Goal: Transaction & Acquisition: Purchase product/service

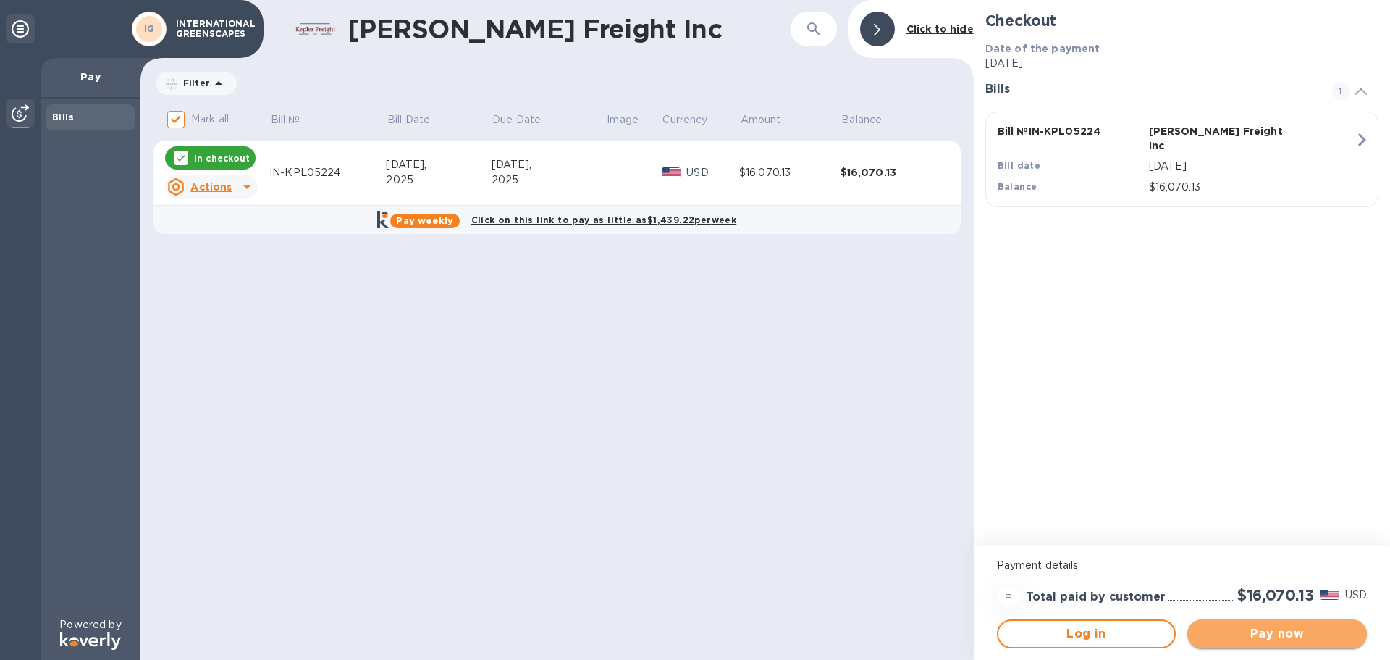
click at [1279, 631] on span "Pay now" at bounding box center [1277, 633] width 156 height 17
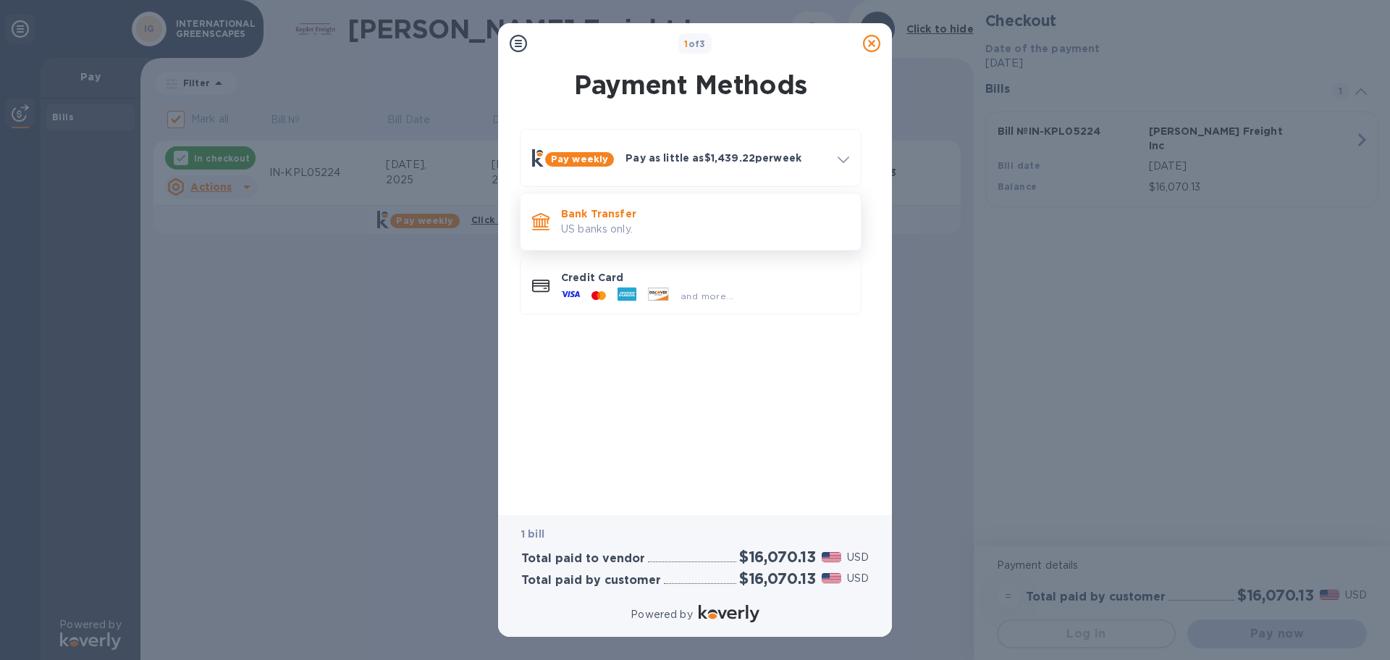
click at [684, 218] on p "Bank Transfer" at bounding box center [705, 213] width 288 height 14
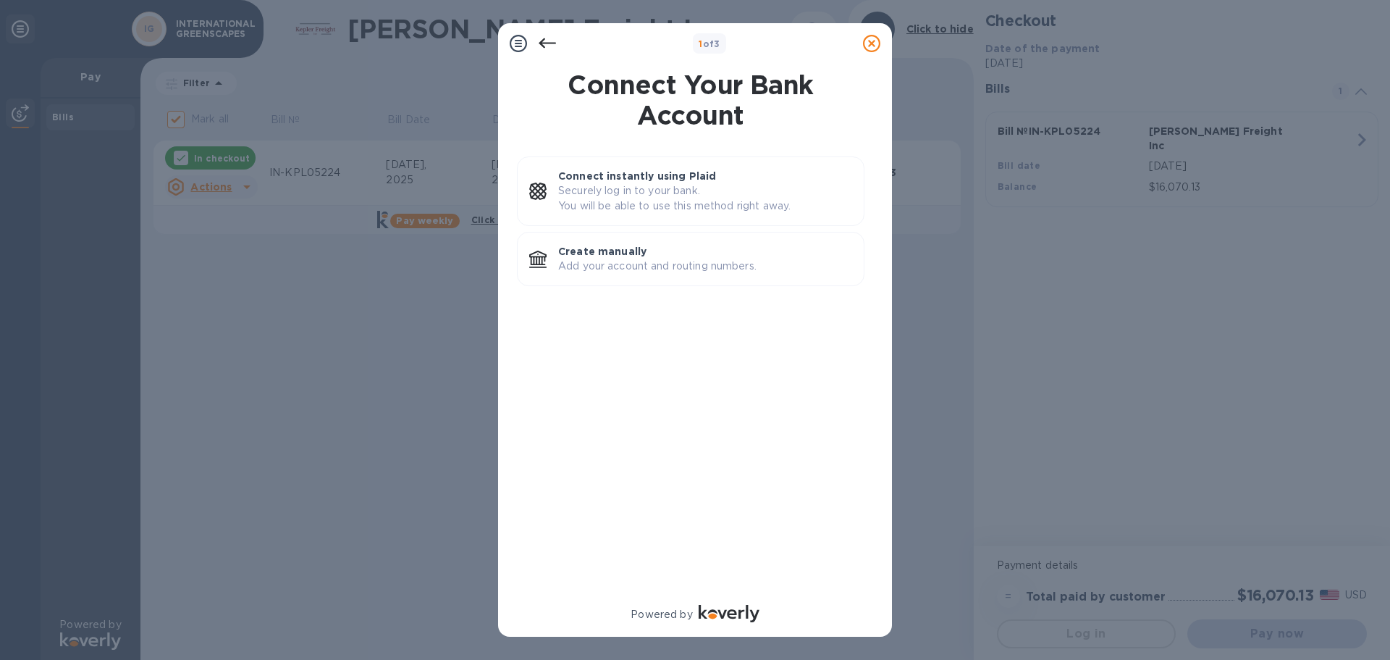
click at [539, 43] on icon at bounding box center [547, 43] width 17 height 10
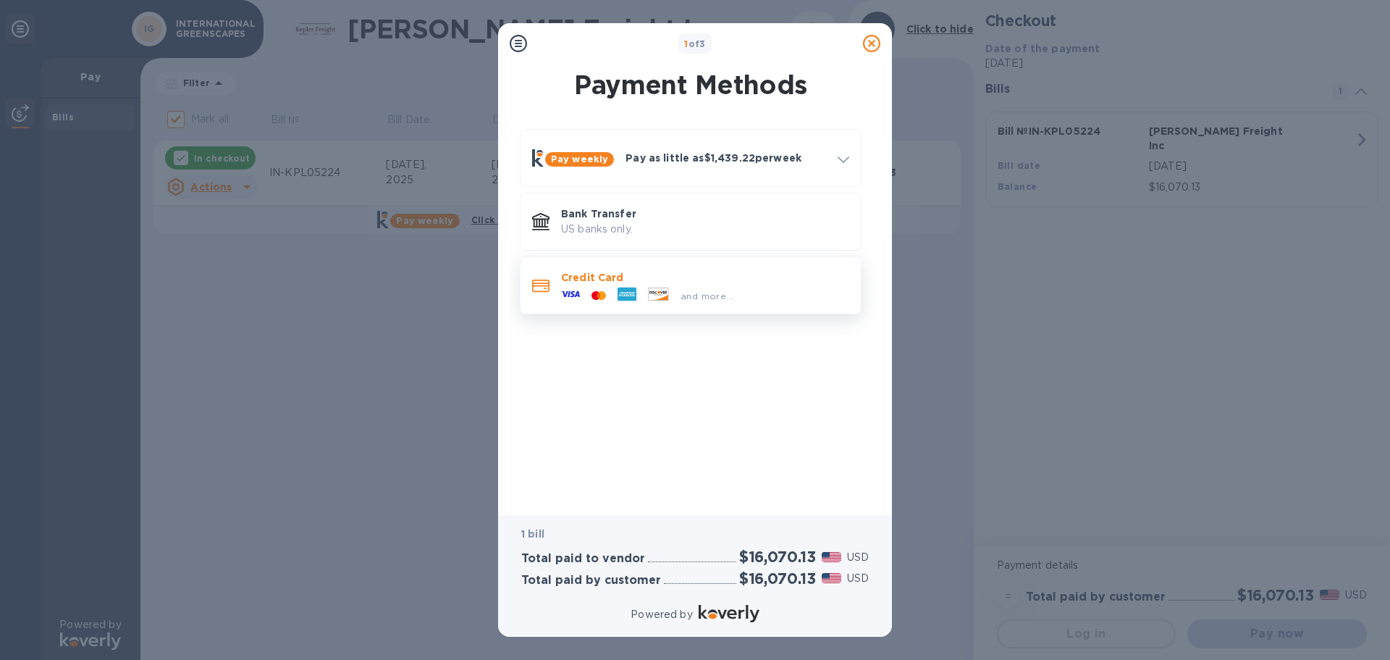
click at [721, 282] on p "Credit Card" at bounding box center [705, 277] width 288 height 14
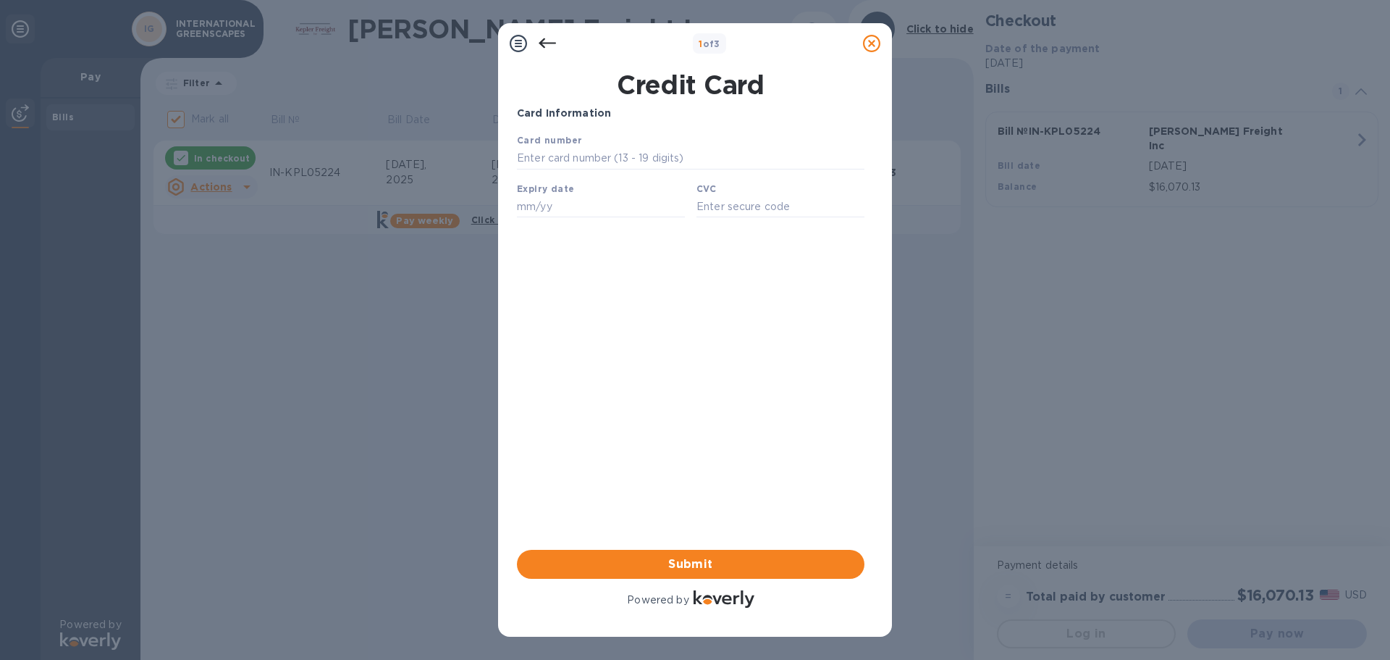
click at [549, 41] on icon at bounding box center [547, 43] width 17 height 17
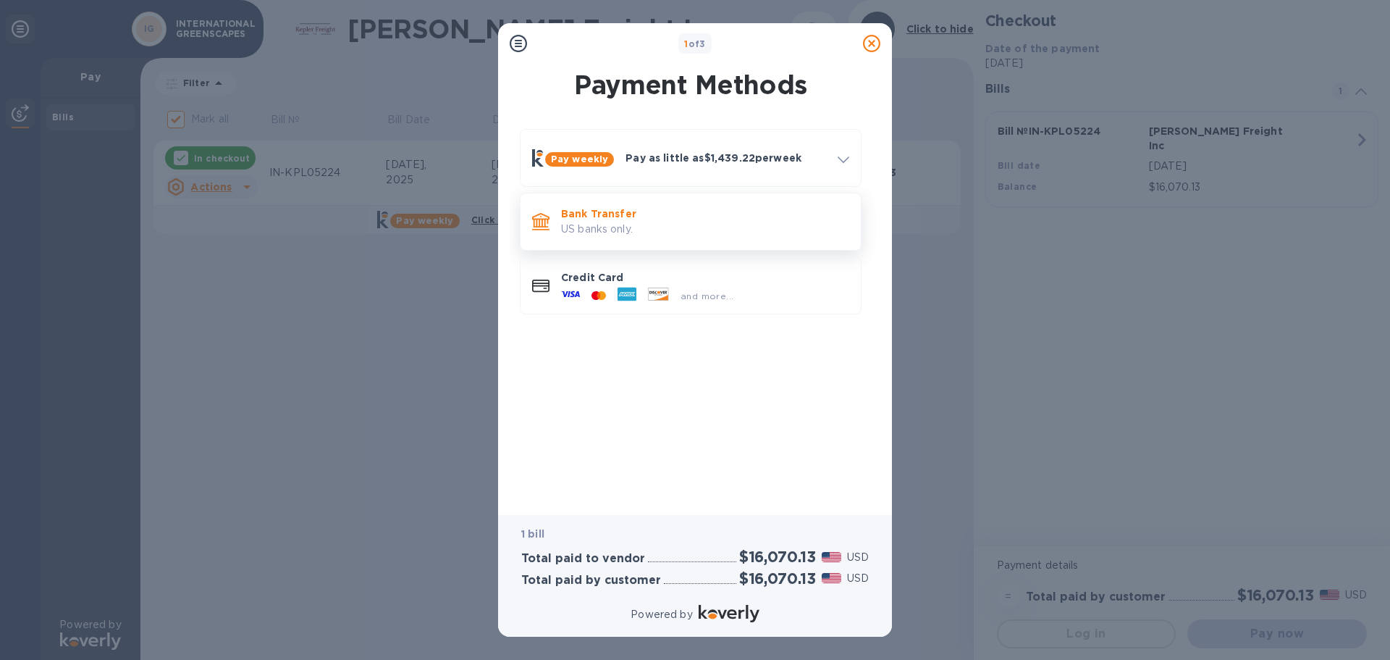
click at [663, 219] on p "Bank Transfer" at bounding box center [705, 213] width 288 height 14
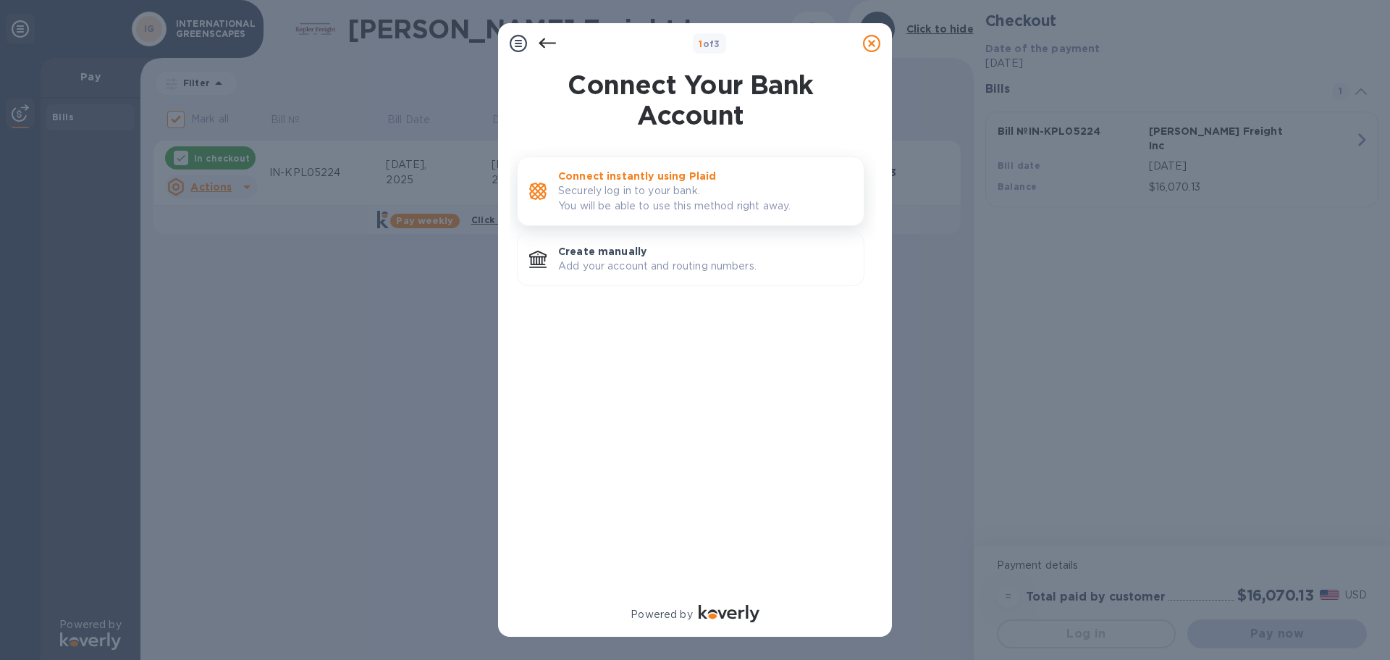
click at [678, 185] on p "Securely log in to your bank. You will be able to use this method right away." at bounding box center [705, 198] width 294 height 30
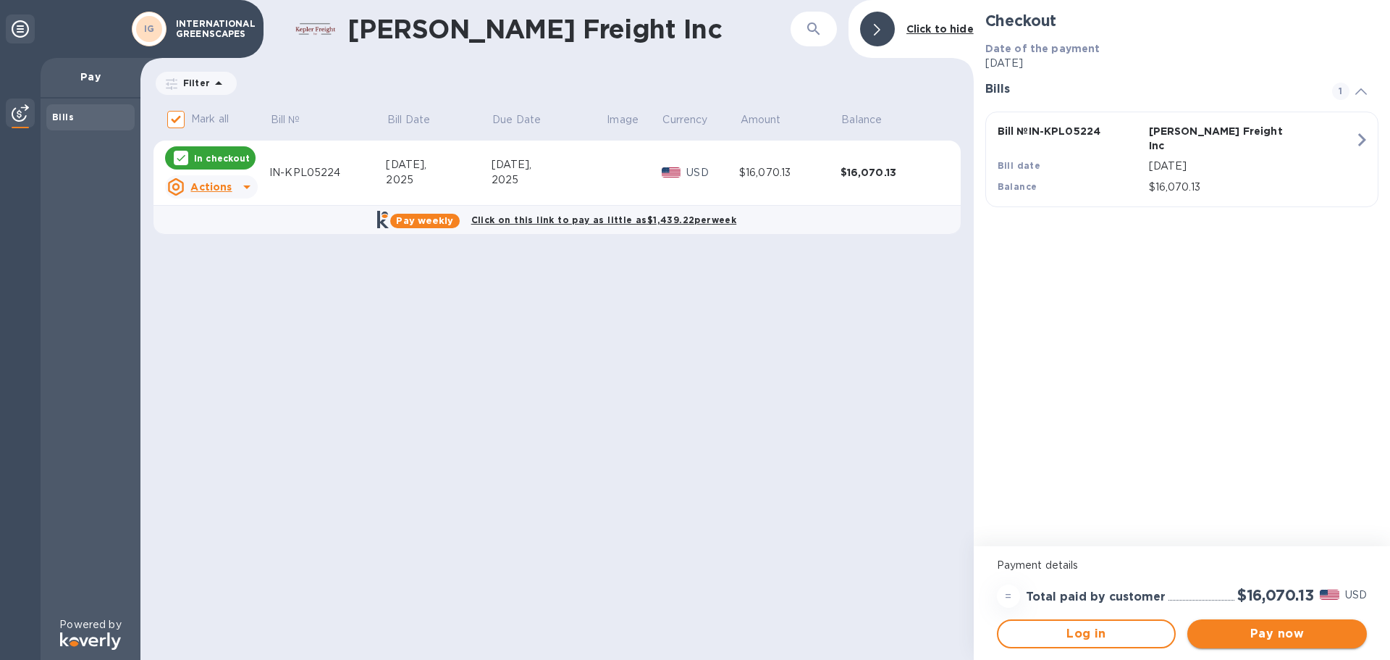
click at [1275, 630] on span "Pay now" at bounding box center [1277, 633] width 156 height 17
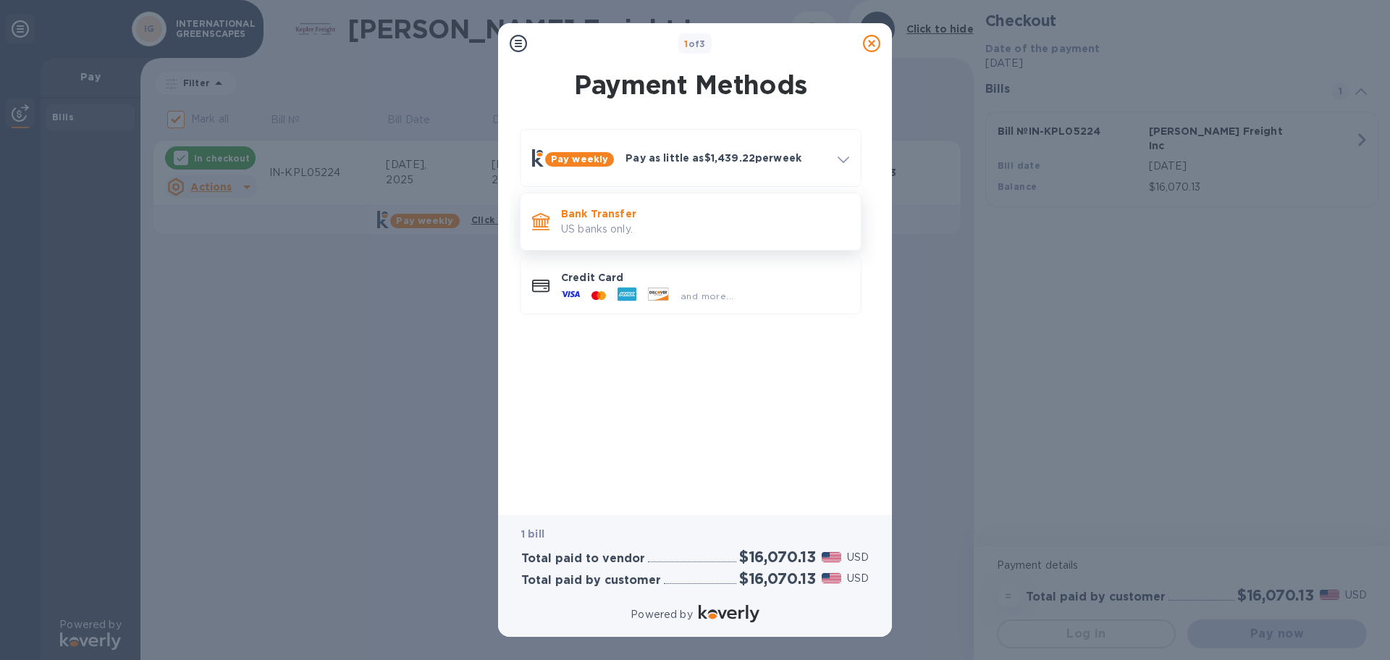
click at [623, 217] on p "Bank Transfer" at bounding box center [705, 213] width 288 height 14
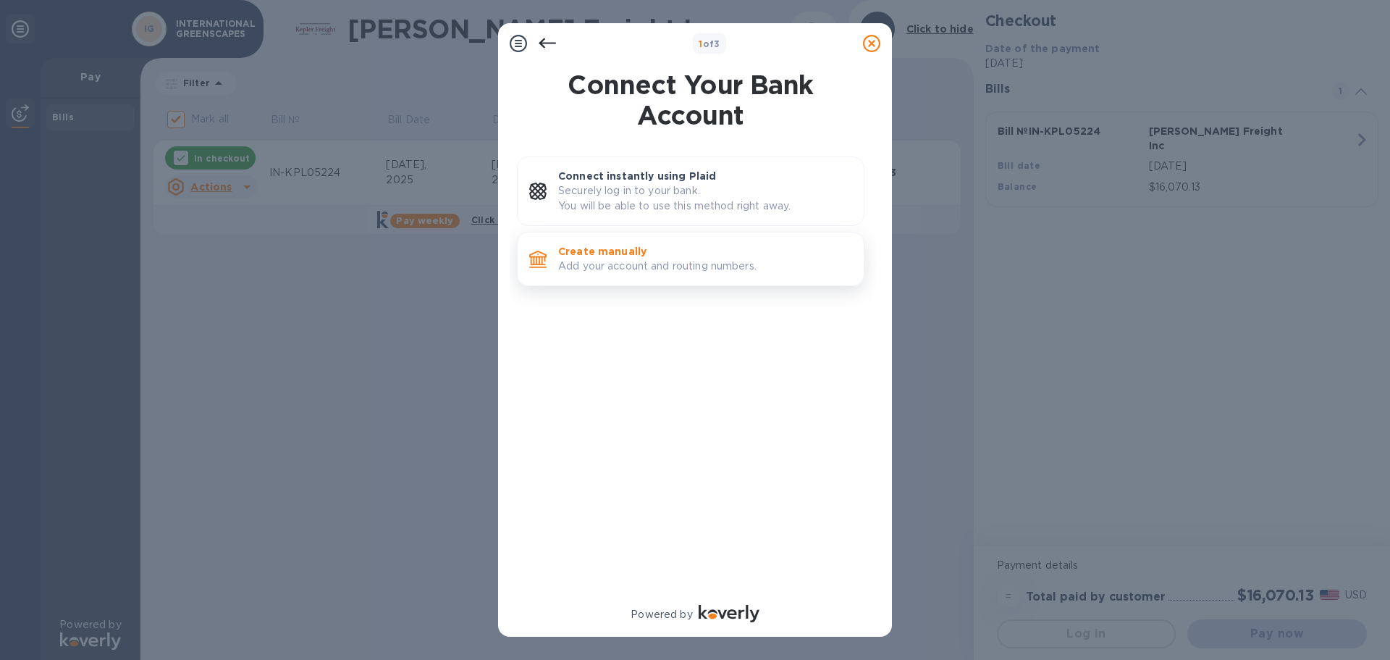
click at [751, 264] on p "Add your account and routing numbers." at bounding box center [705, 265] width 294 height 15
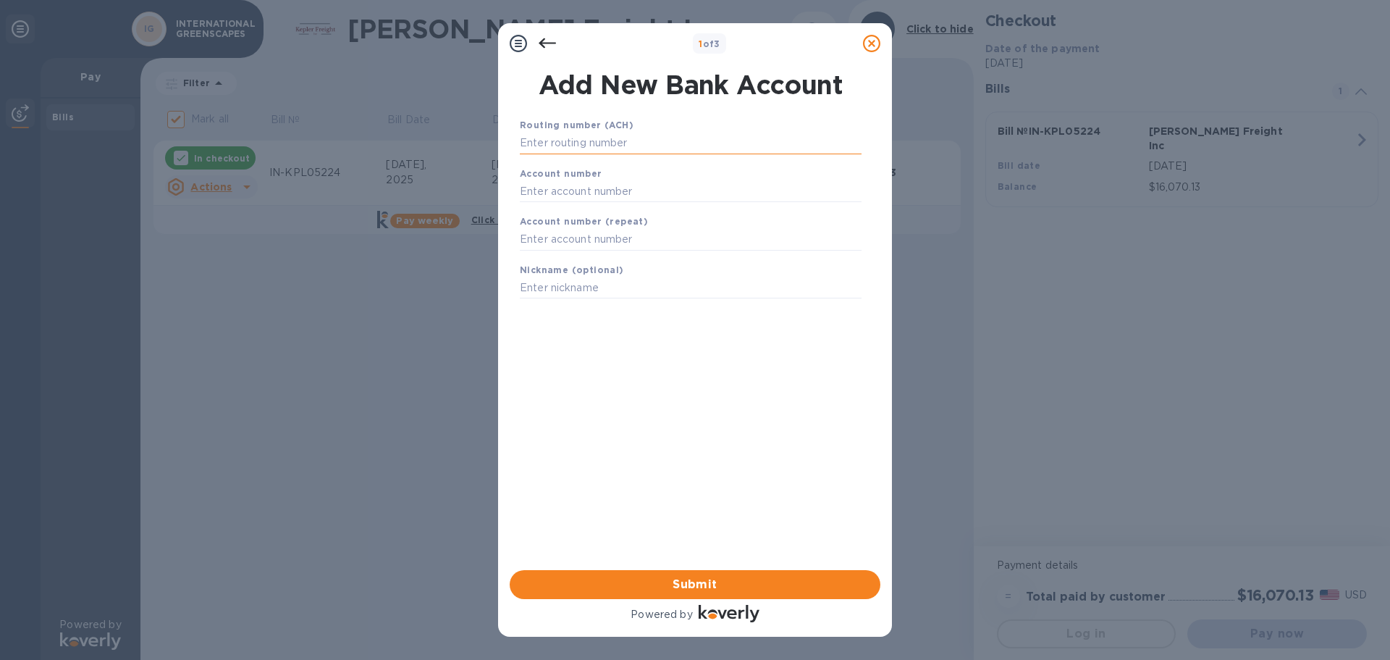
click at [605, 147] on input "text" at bounding box center [691, 144] width 342 height 22
paste input "322271627"
type input "322271627"
click at [593, 209] on input "text" at bounding box center [691, 209] width 342 height 22
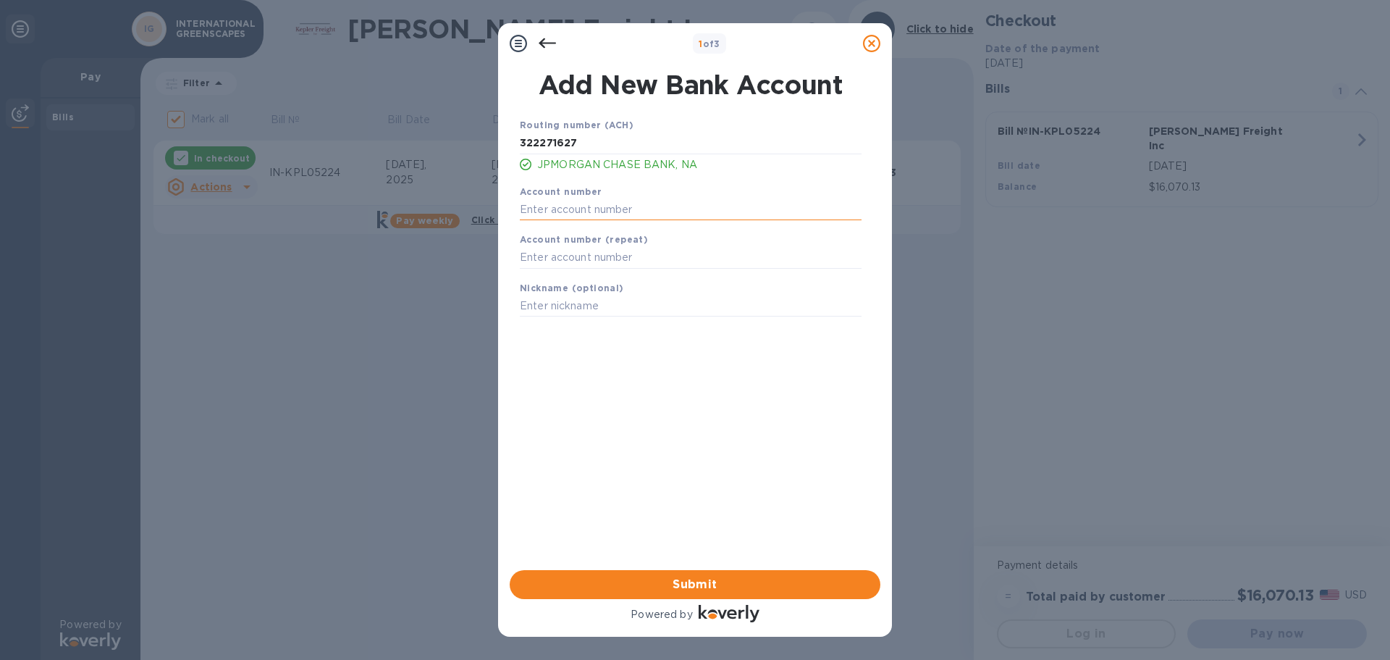
paste input "789055370"
type input "789055370"
click at [559, 262] on input "text" at bounding box center [691, 258] width 342 height 22
paste input "789055370"
type input "789055370"
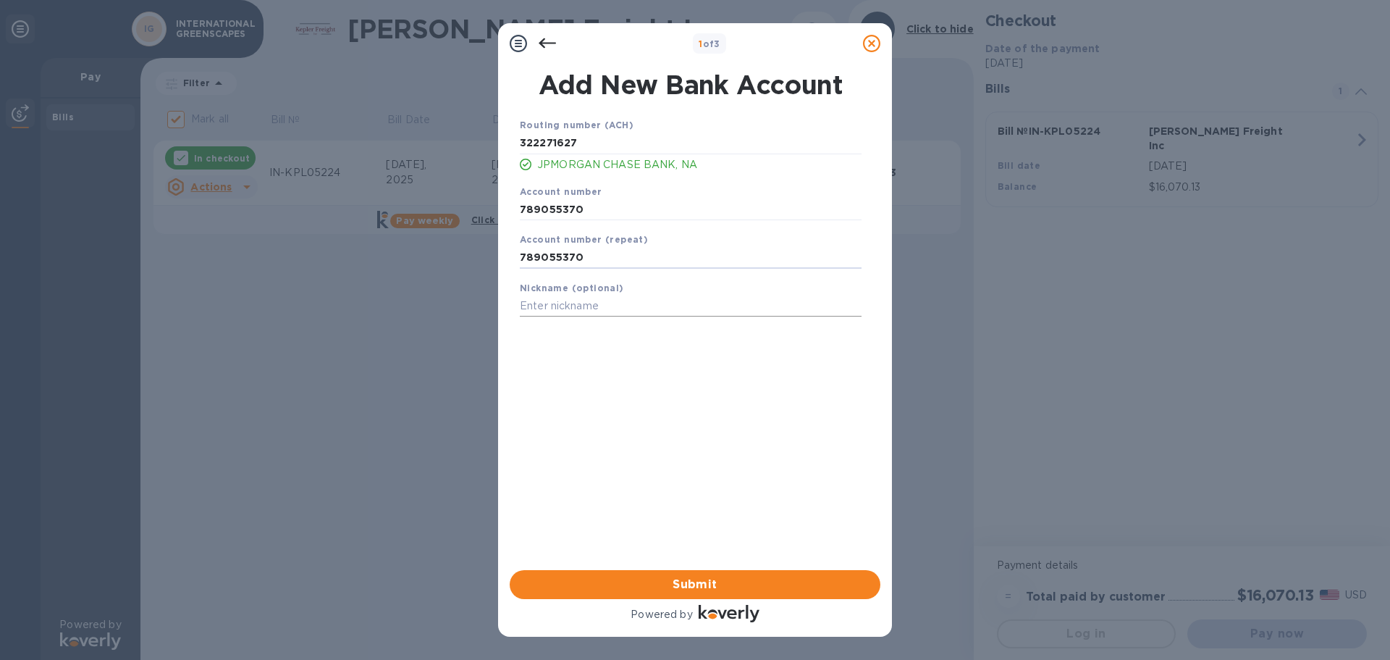
click at [577, 305] on input "text" at bounding box center [691, 306] width 342 height 22
type input "Chase General"
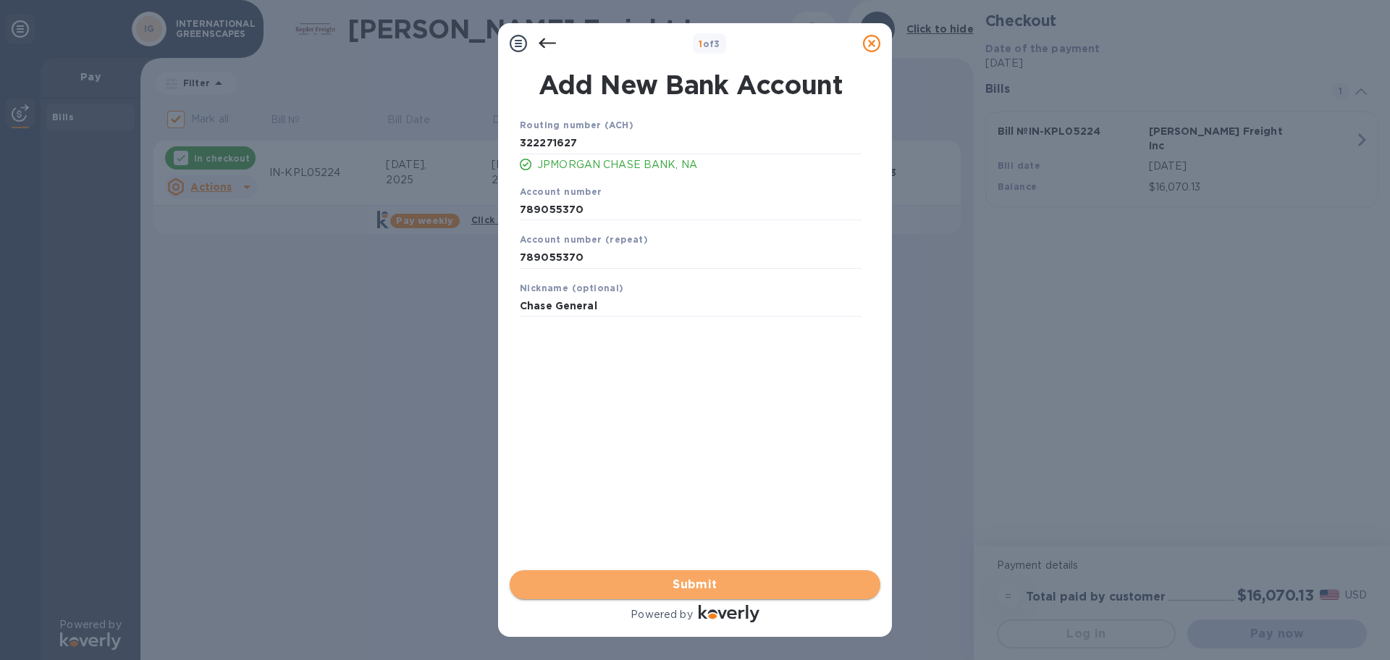
click at [669, 577] on span "Submit" at bounding box center [695, 584] width 348 height 17
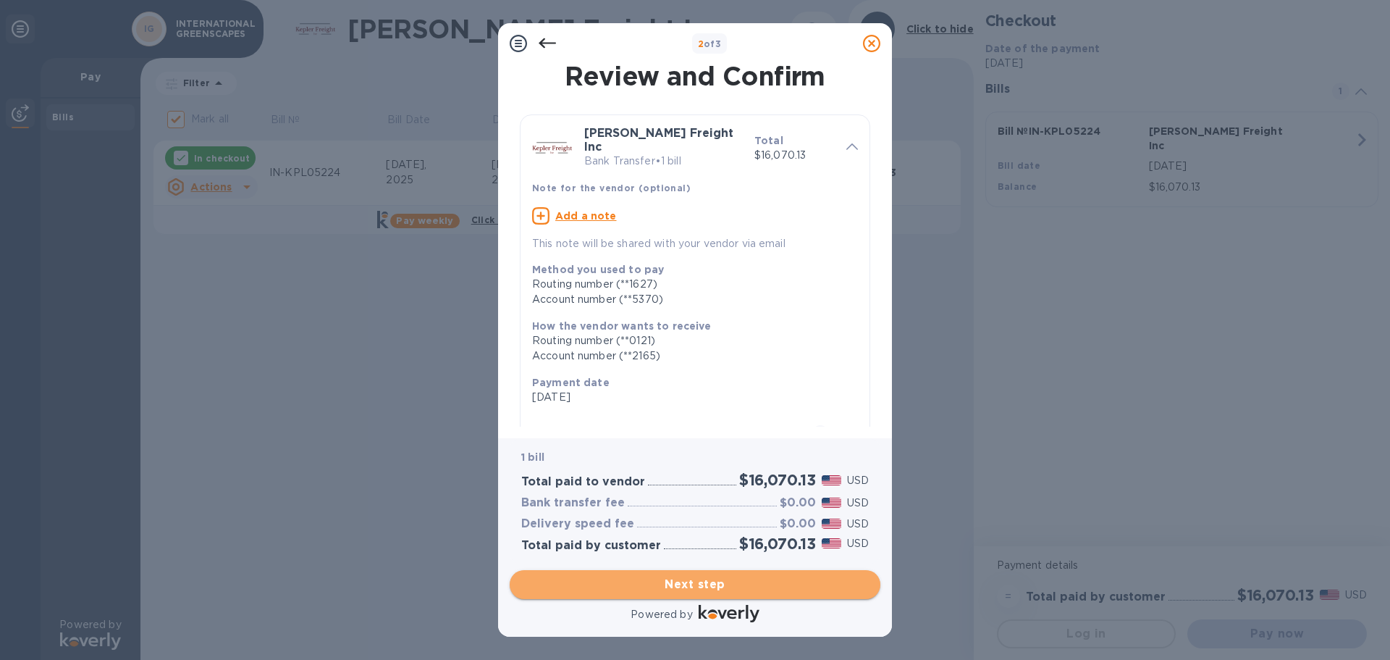
click at [742, 584] on span "Next step" at bounding box center [695, 584] width 348 height 17
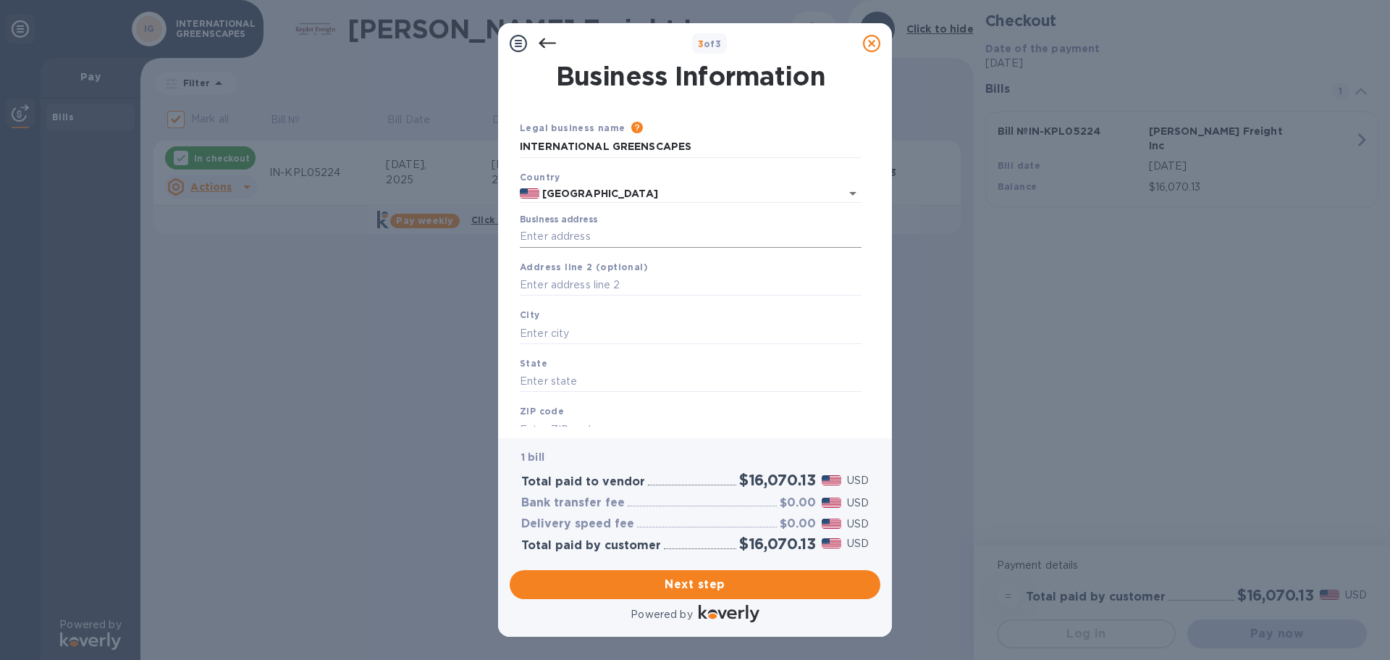
click at [582, 235] on input "Business address" at bounding box center [691, 237] width 342 height 22
type input "1248 Los Vallecitos Boulevard"
type input "San Marcos"
type input "CA"
type input "92069"
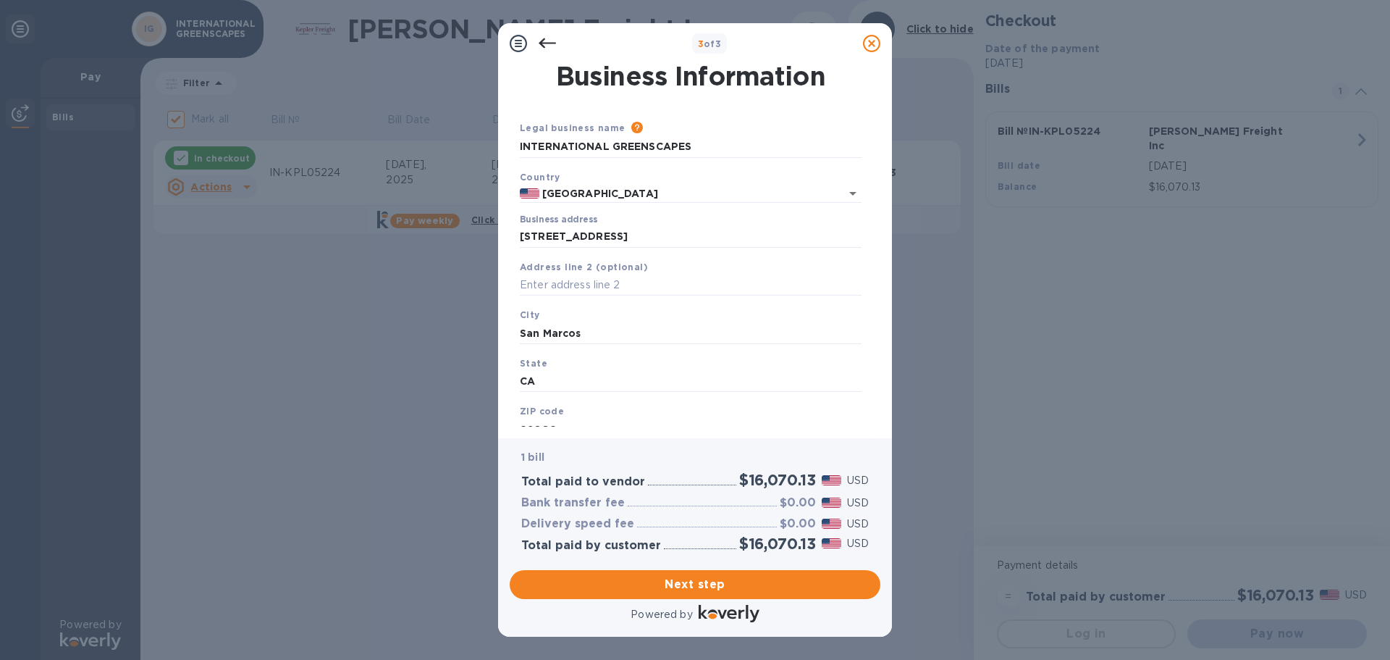
scroll to position [49, 0]
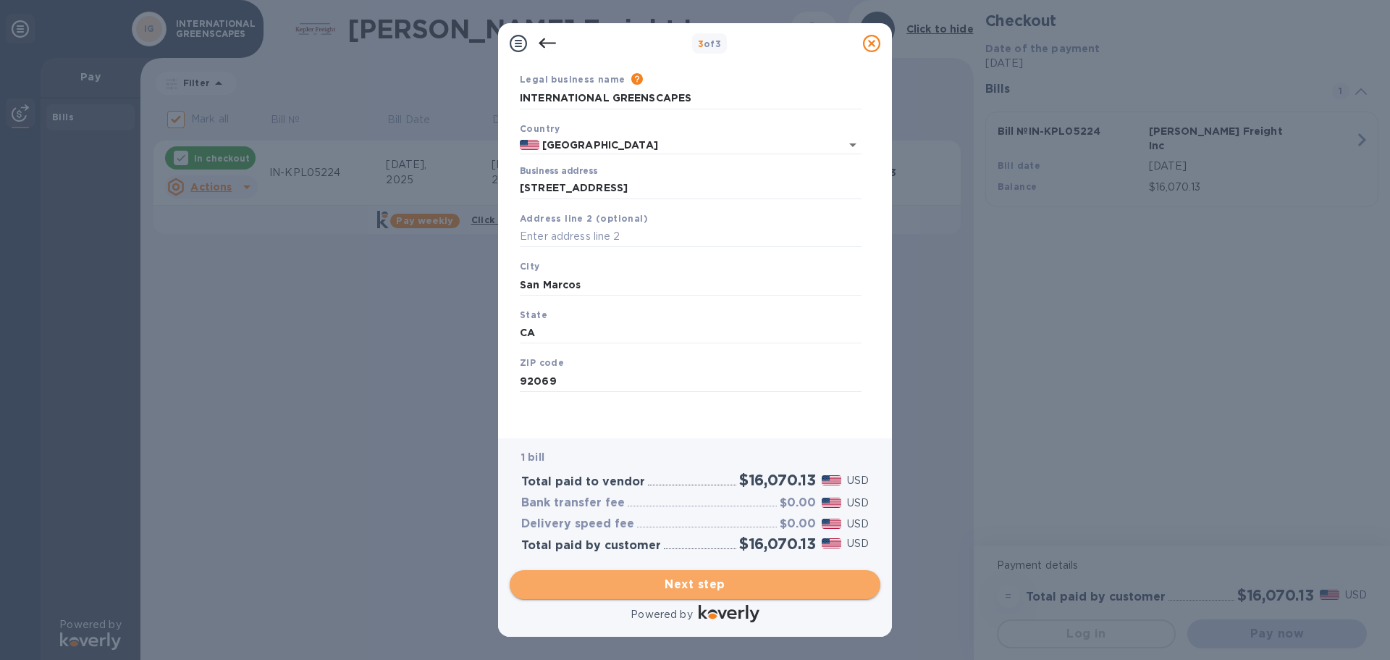
click at [712, 585] on span "Next step" at bounding box center [695, 584] width 348 height 17
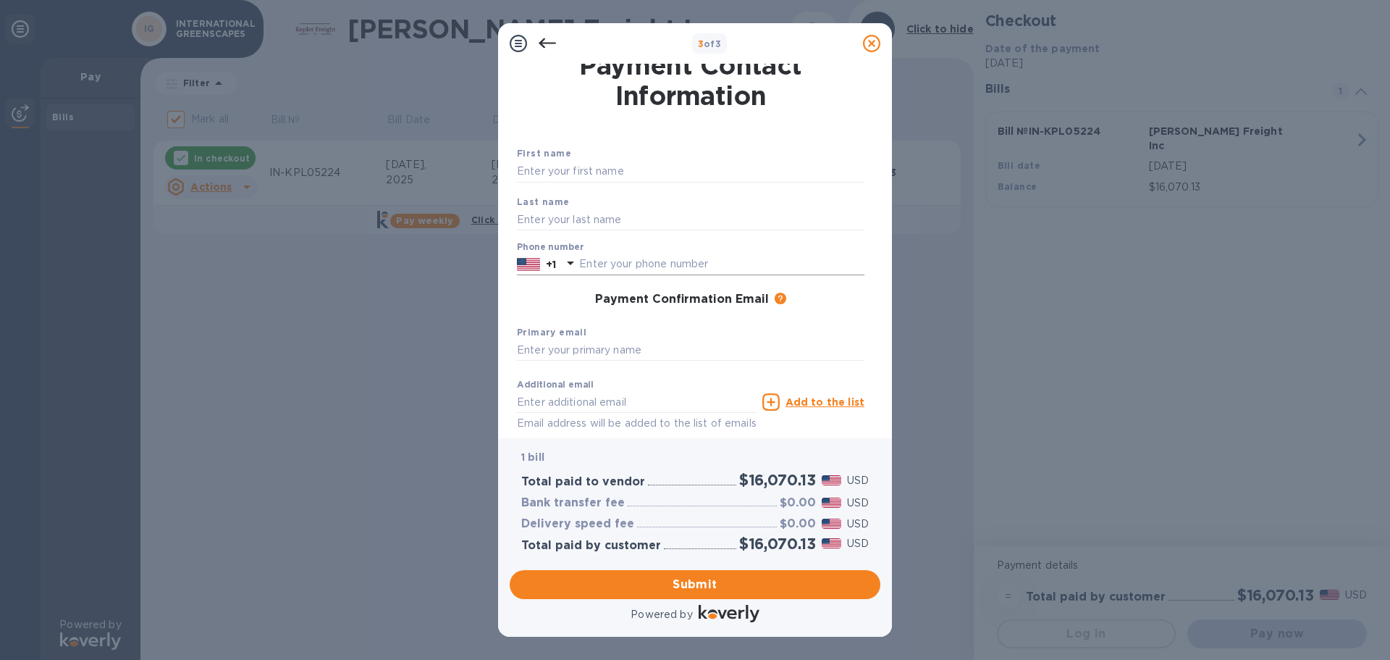
scroll to position [0, 0]
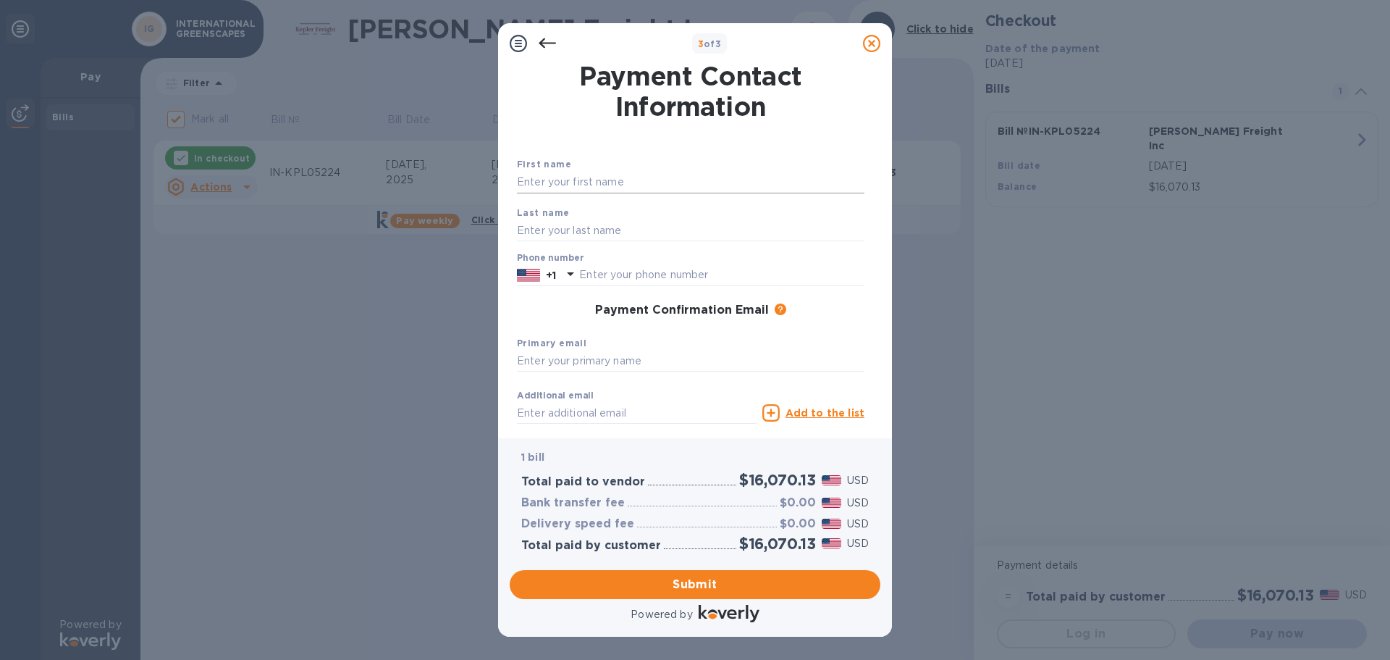
click at [624, 187] on input "text" at bounding box center [691, 183] width 348 height 22
type input "Malcolm"
type input "Shaw"
type input "7606502948"
type input "Malcolm@Treescapes.com"
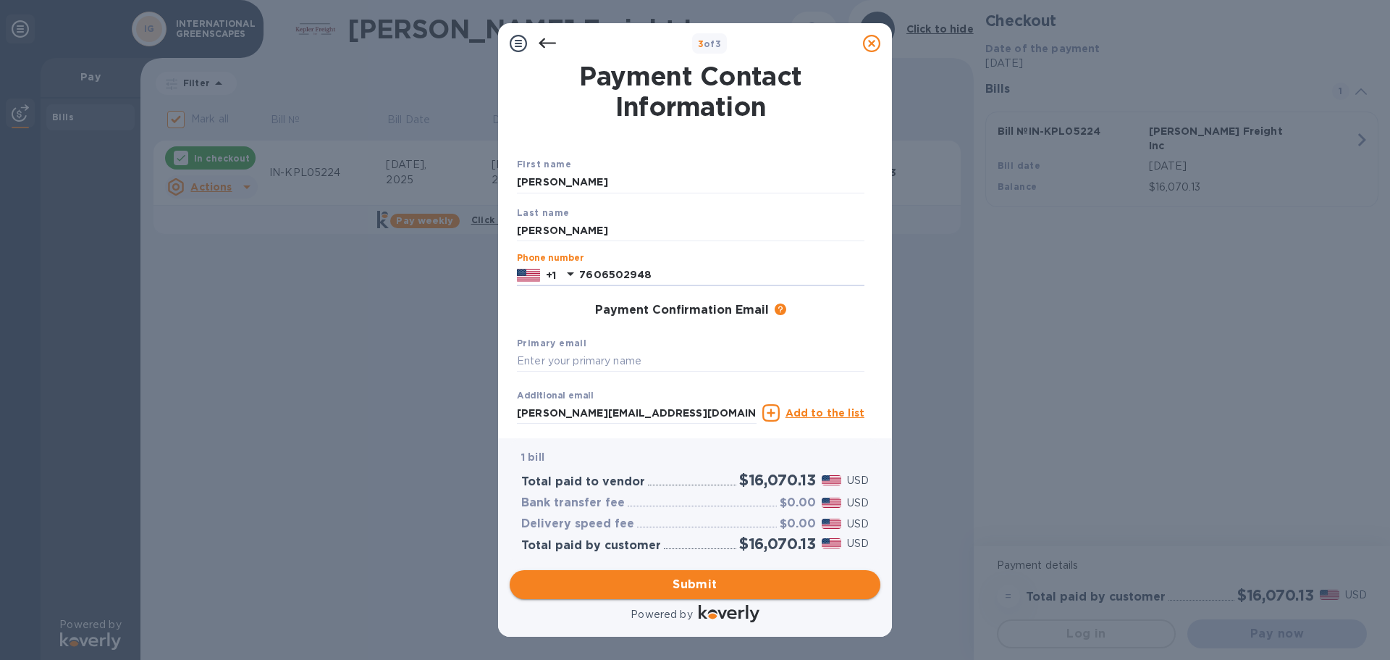
type input "7606502948"
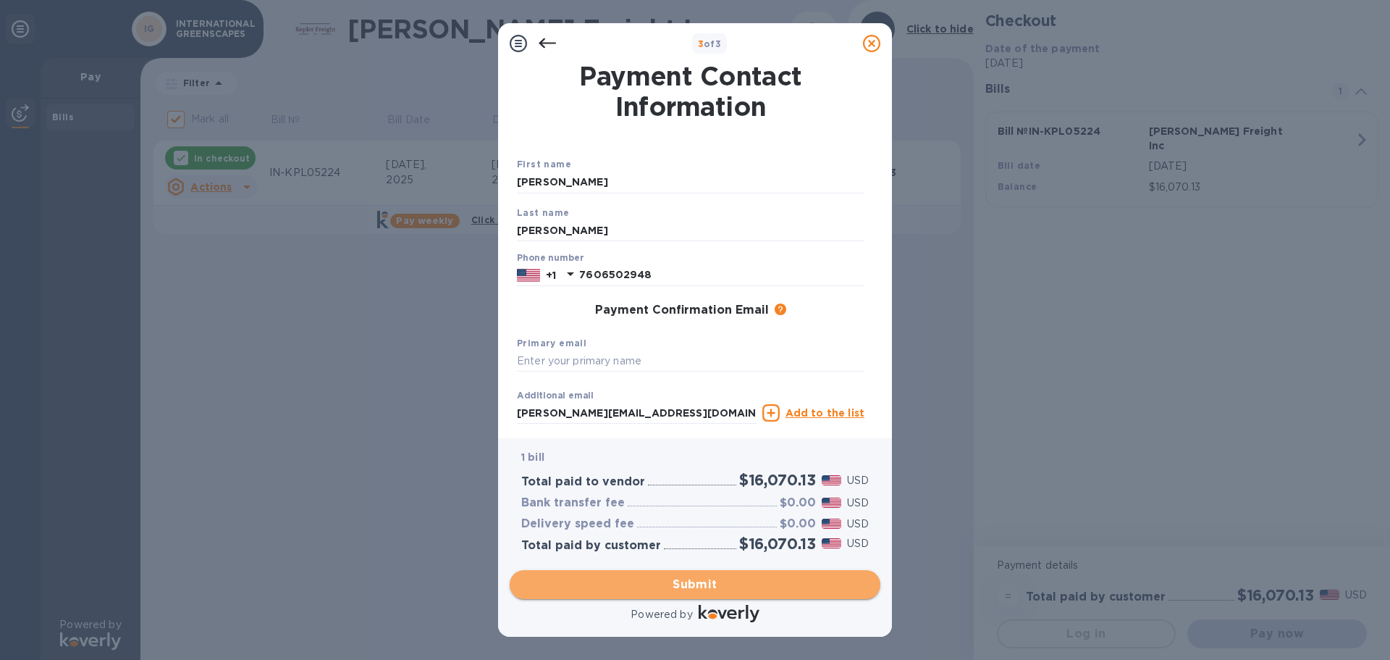
click at [708, 578] on span "Submit" at bounding box center [695, 584] width 348 height 17
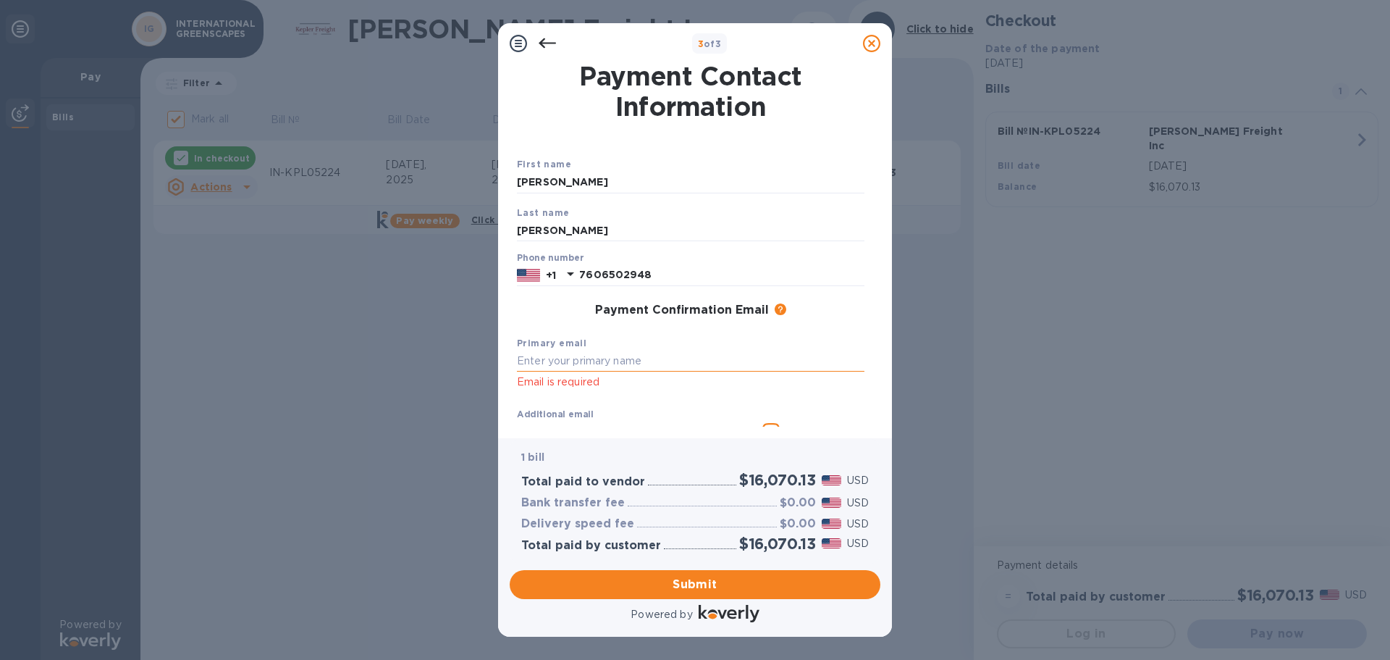
click at [543, 363] on input "text" at bounding box center [691, 361] width 348 height 22
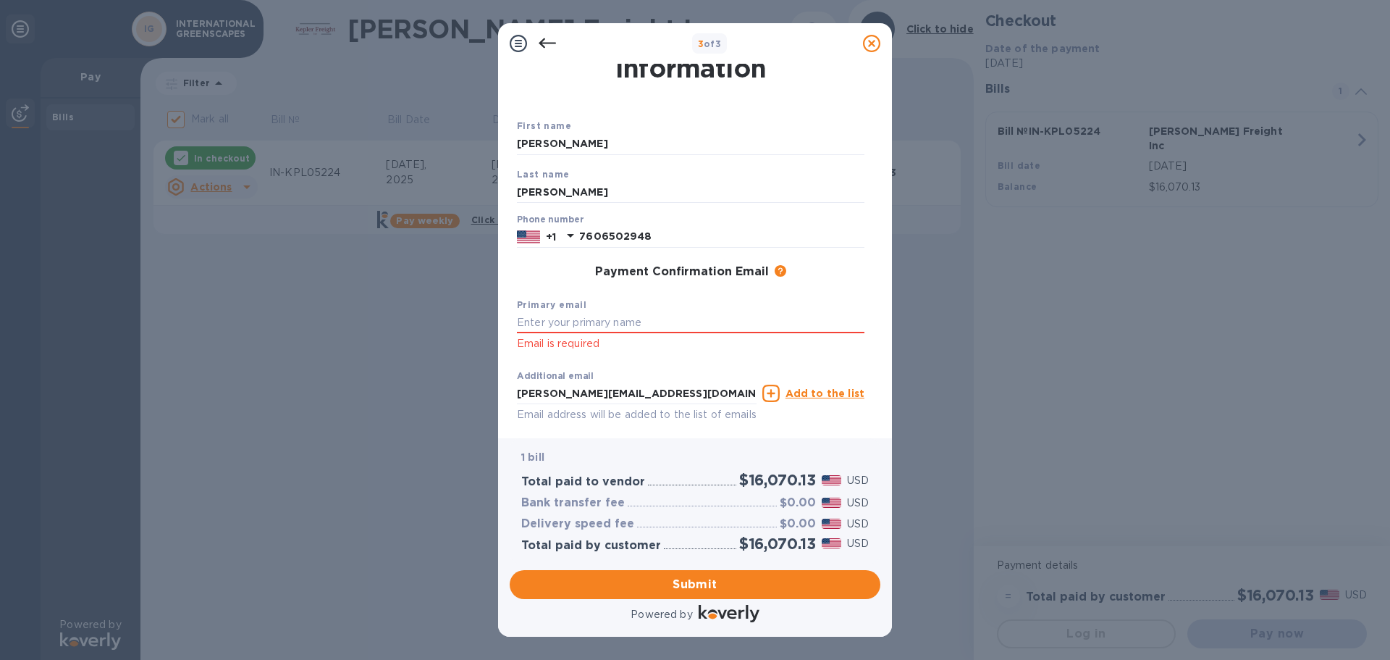
scroll to position [29, 0]
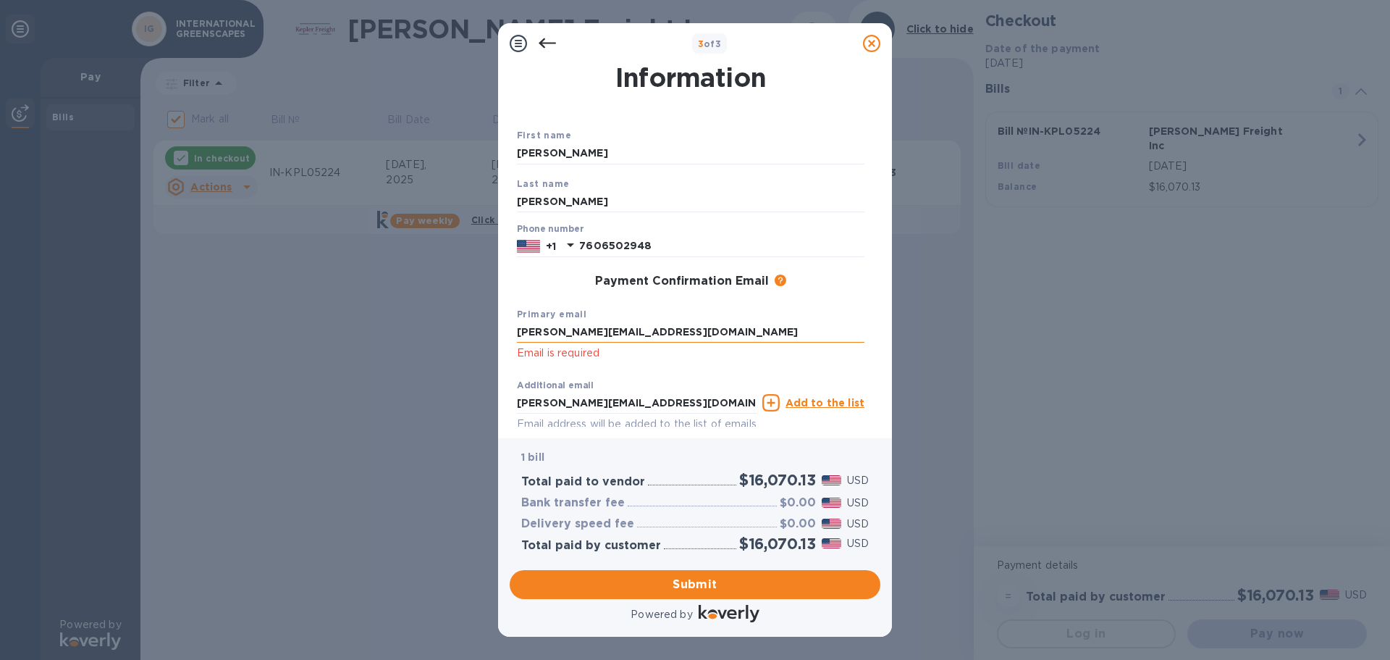
type input "Malcolm@treescapes.com"
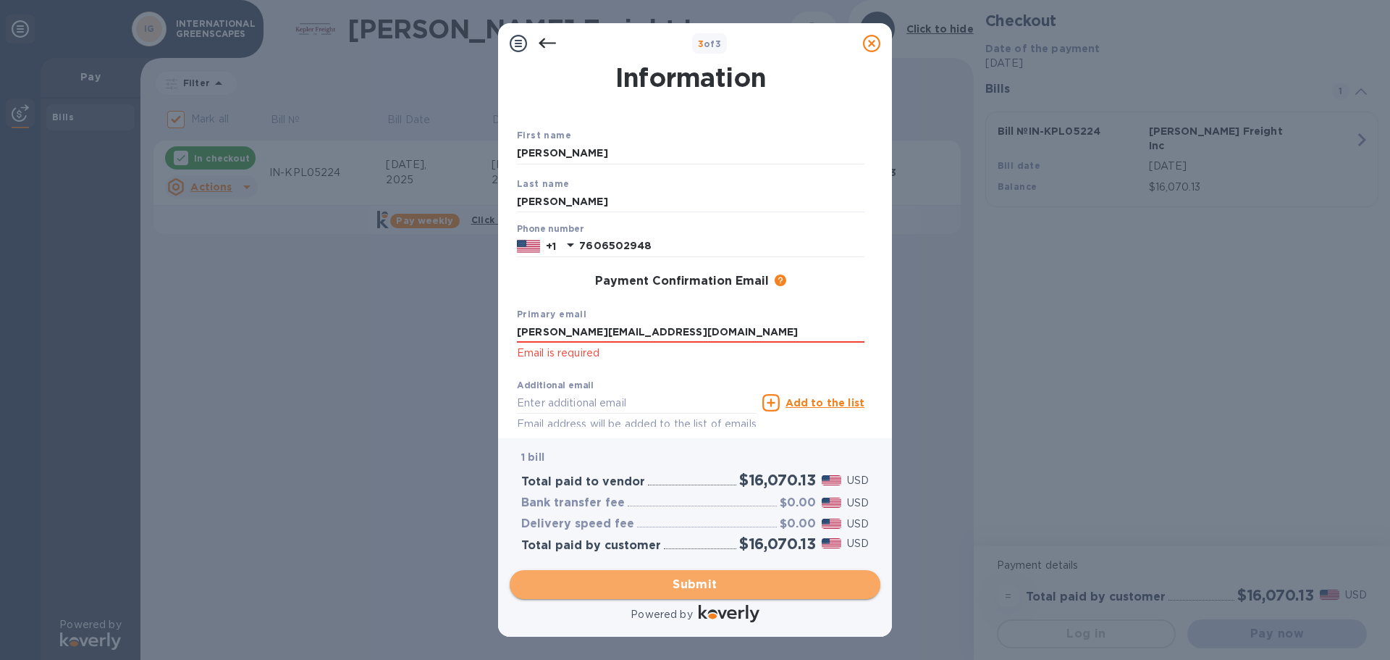
click at [697, 579] on span "Submit" at bounding box center [695, 584] width 348 height 17
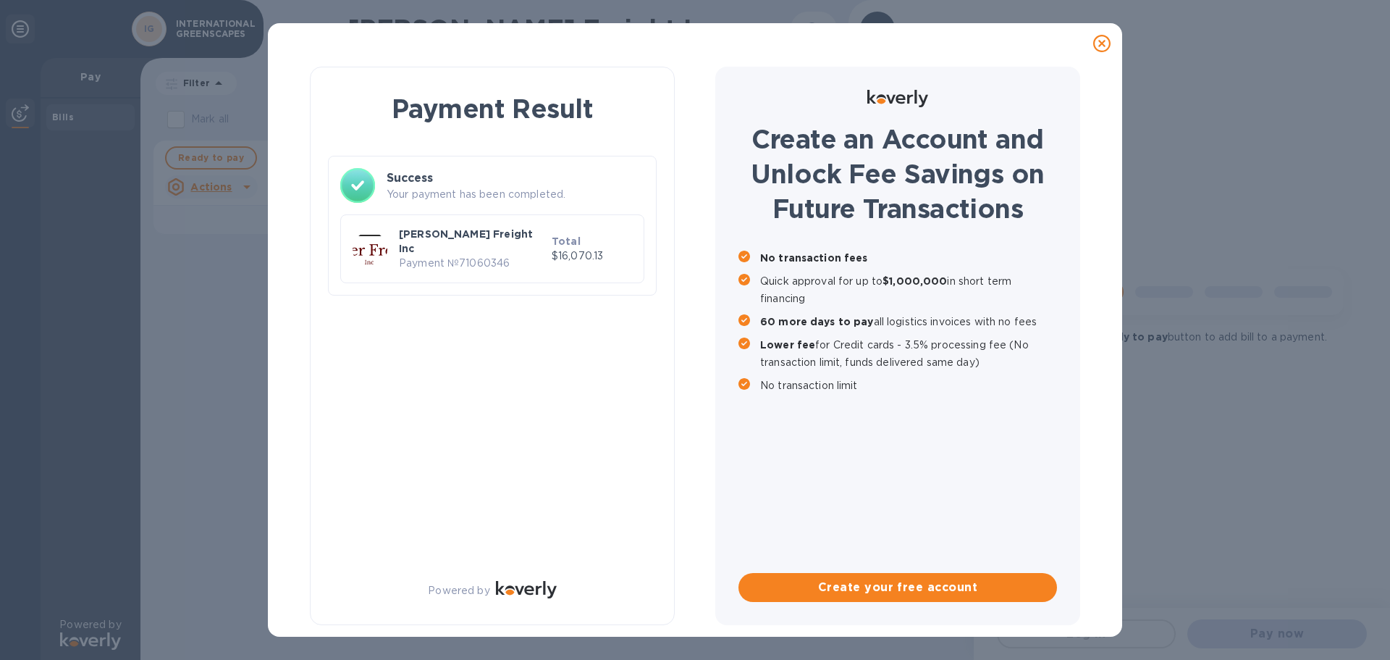
checkbox input "false"
